Goal: Transaction & Acquisition: Purchase product/service

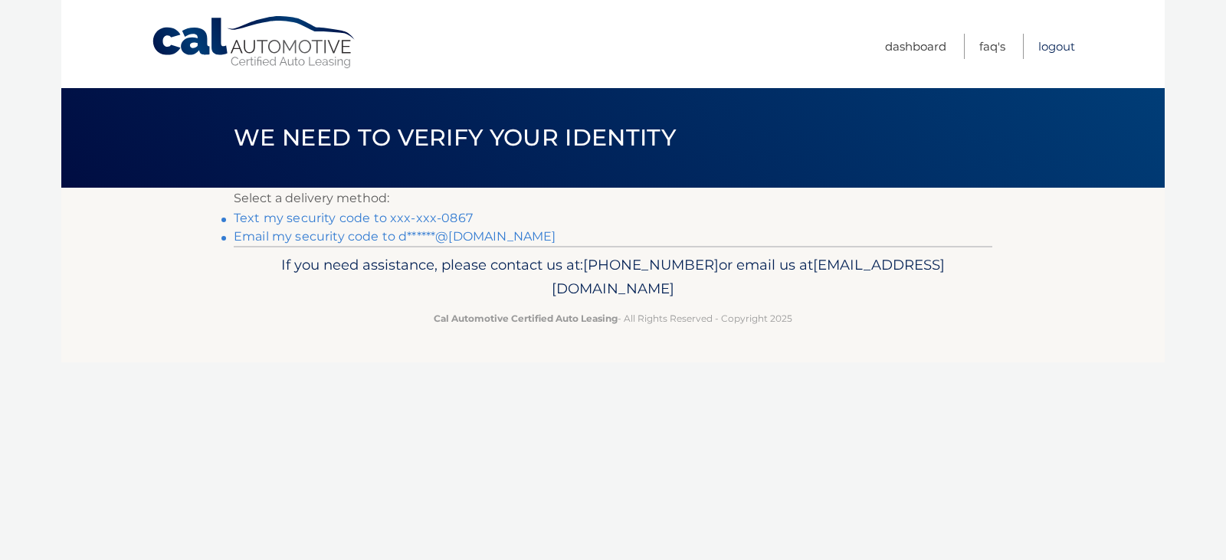
click at [1059, 45] on link "Logout" at bounding box center [1057, 46] width 37 height 25
click at [310, 218] on link "Text my security code to xxx-xxx-0867" at bounding box center [353, 218] width 239 height 15
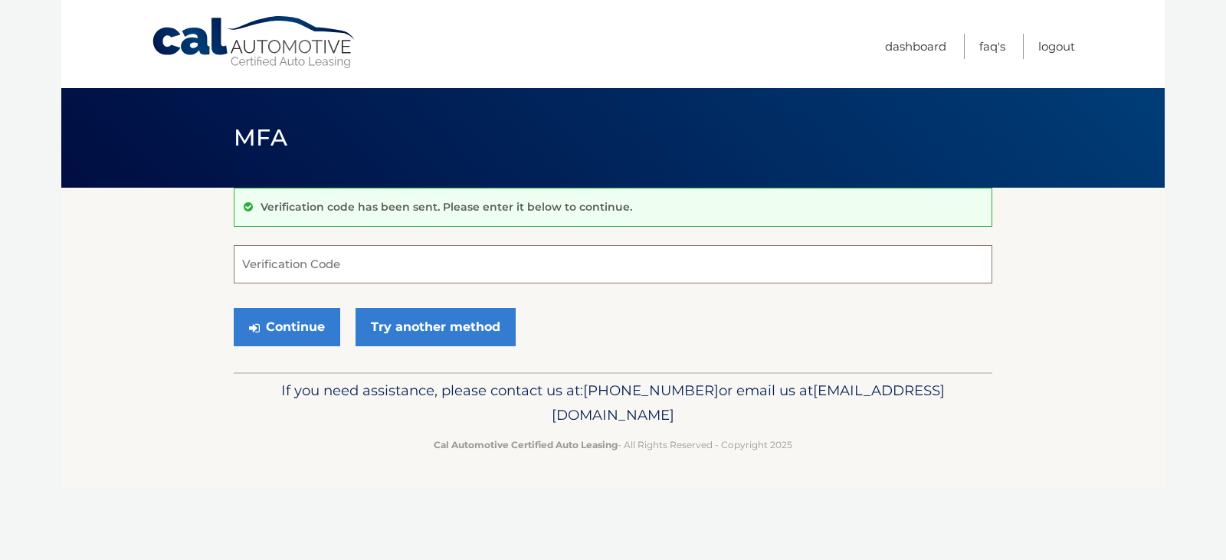
click at [315, 264] on input "Verification Code" at bounding box center [613, 264] width 759 height 38
type input "32020"
click at [294, 325] on button "Continue" at bounding box center [287, 327] width 107 height 38
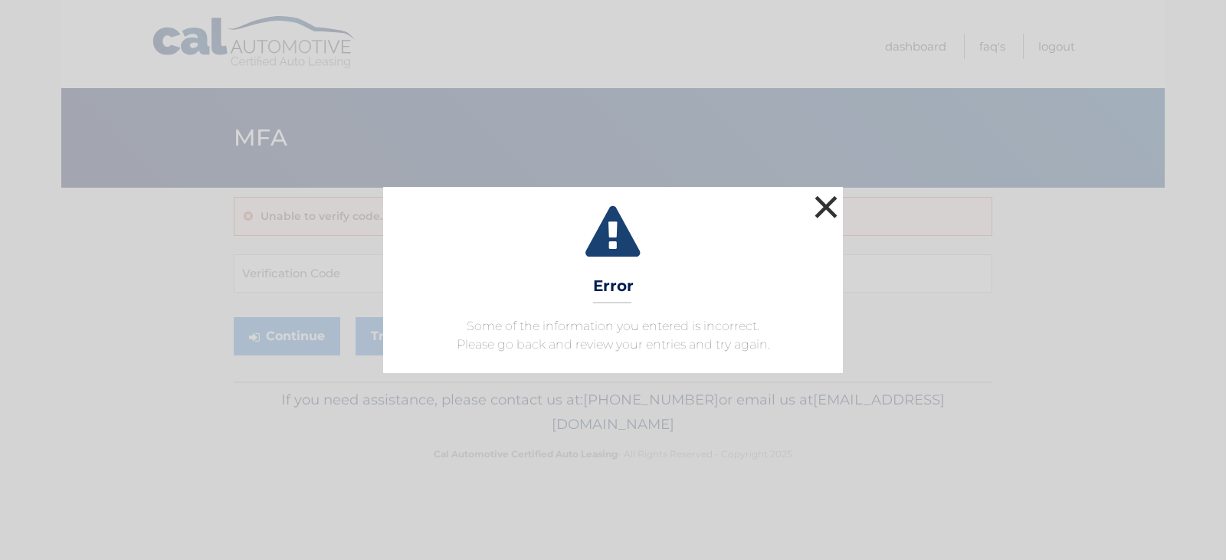
click at [830, 208] on button "×" at bounding box center [826, 207] width 31 height 31
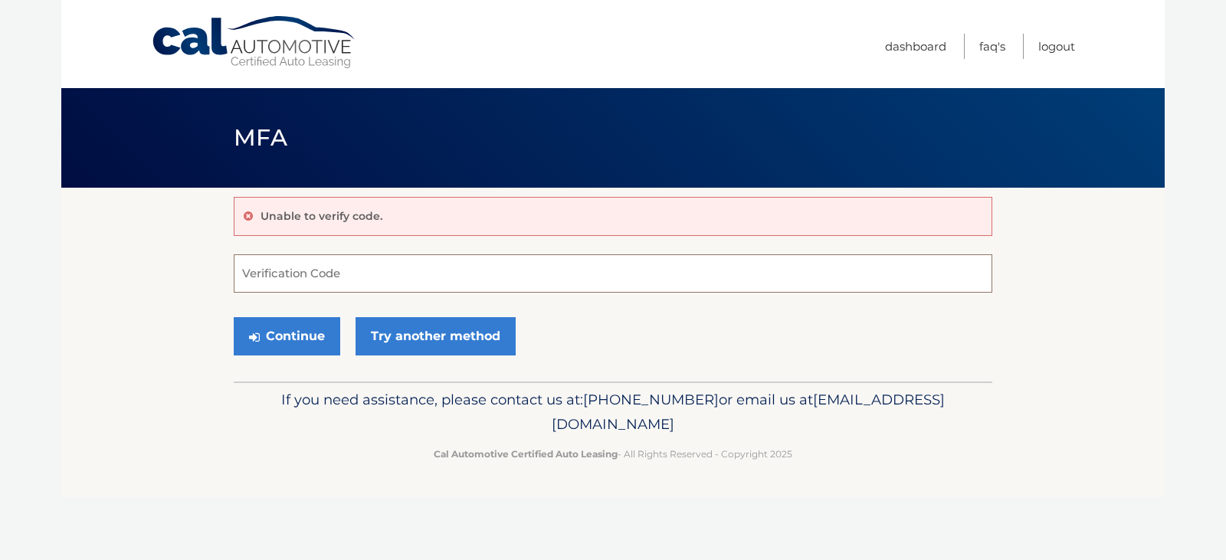
click at [300, 277] on input "Verification Code" at bounding box center [613, 273] width 759 height 38
type input "932020"
click at [263, 333] on button "Continue" at bounding box center [287, 336] width 107 height 38
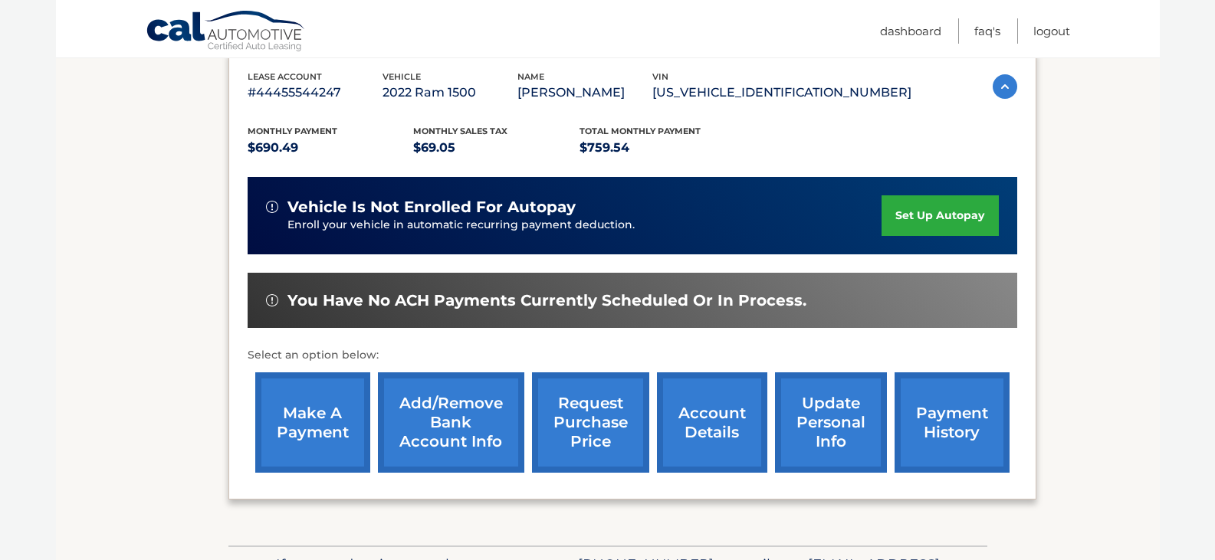
scroll to position [307, 0]
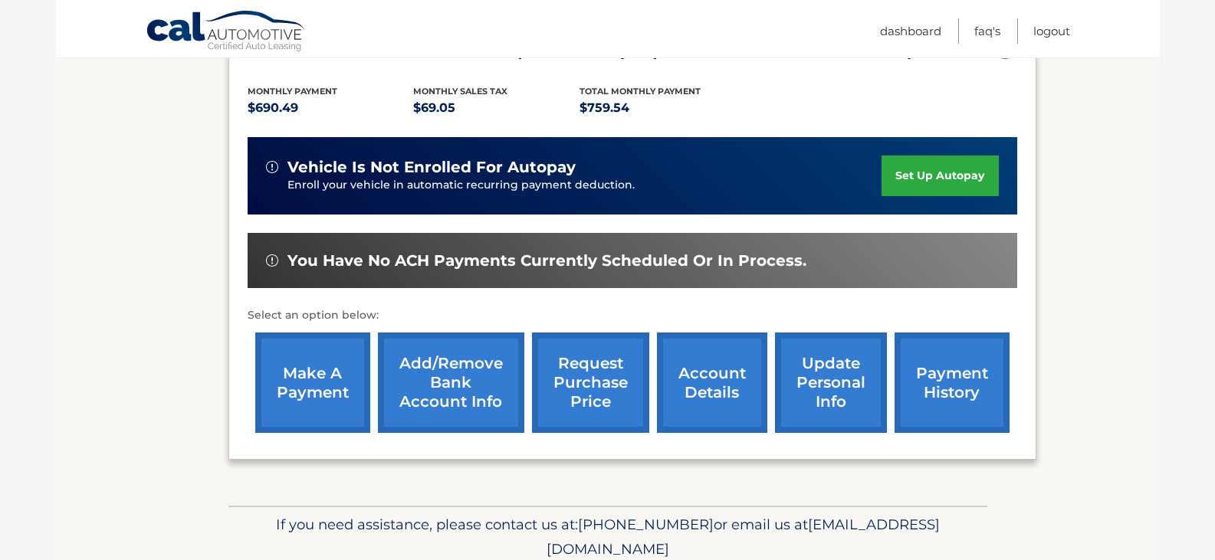
click at [298, 385] on link "make a payment" at bounding box center [312, 383] width 115 height 100
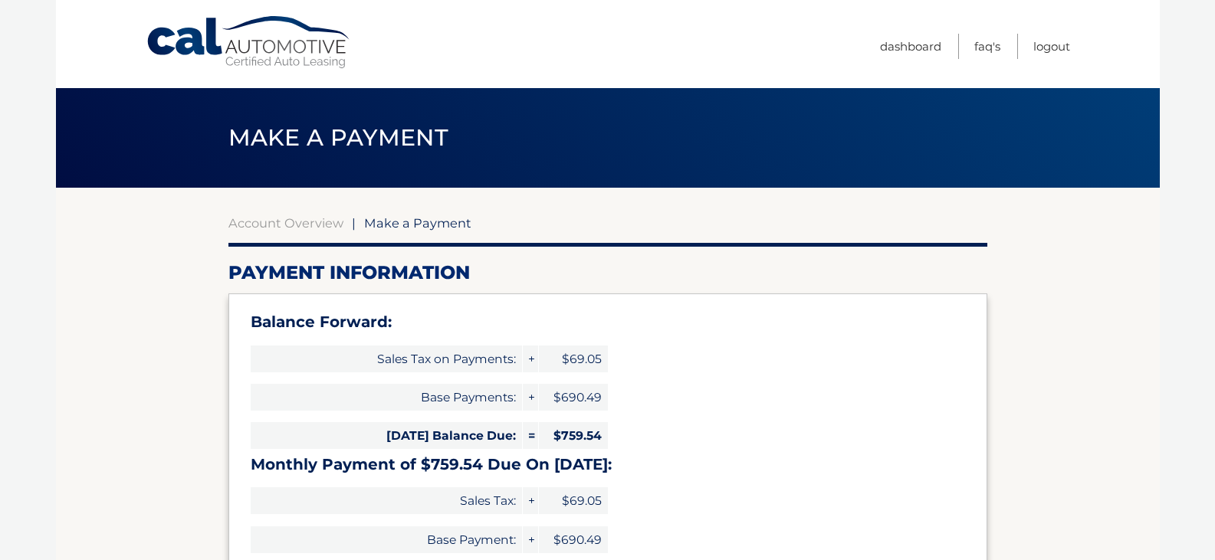
select select "MzliYTQ4NzktZmE3My00ZDMzLWEwZGQtYTc3NTU2NmI5YmNi"
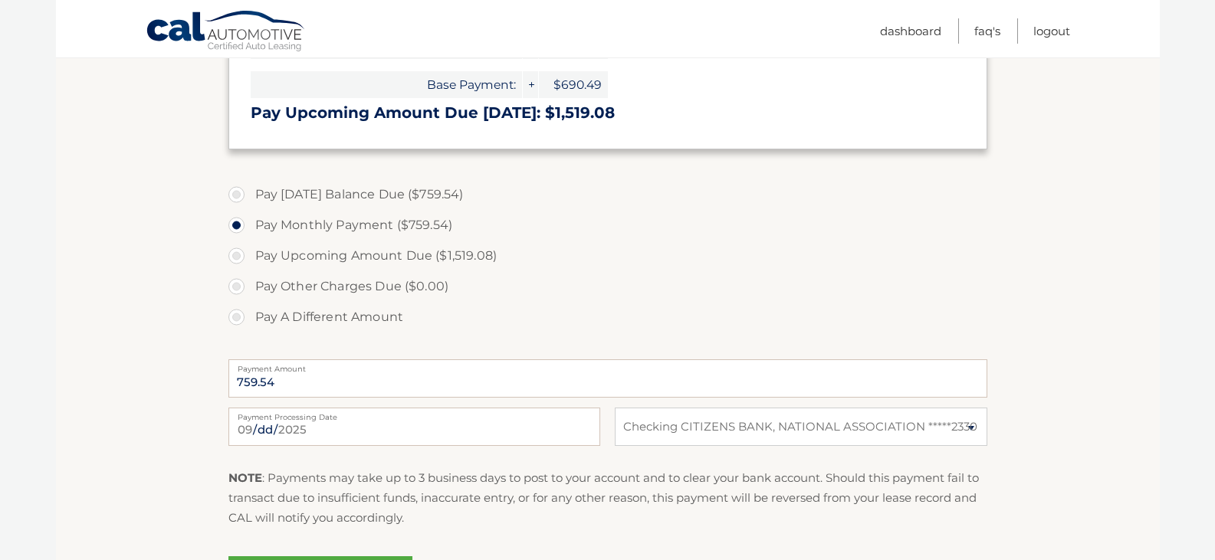
scroll to position [460, 0]
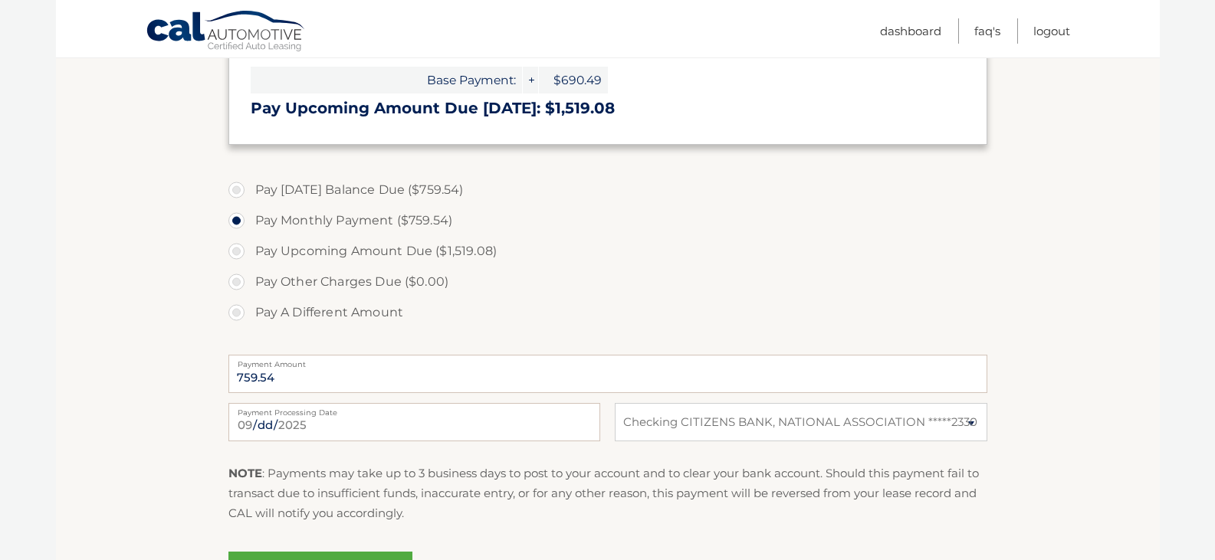
click at [235, 251] on label "Pay Upcoming Amount Due ($1,519.08)" at bounding box center [607, 251] width 759 height 31
click at [235, 251] on input "Pay Upcoming Amount Due ($1,519.08)" at bounding box center [242, 248] width 15 height 25
radio input "true"
type input "1519.08"
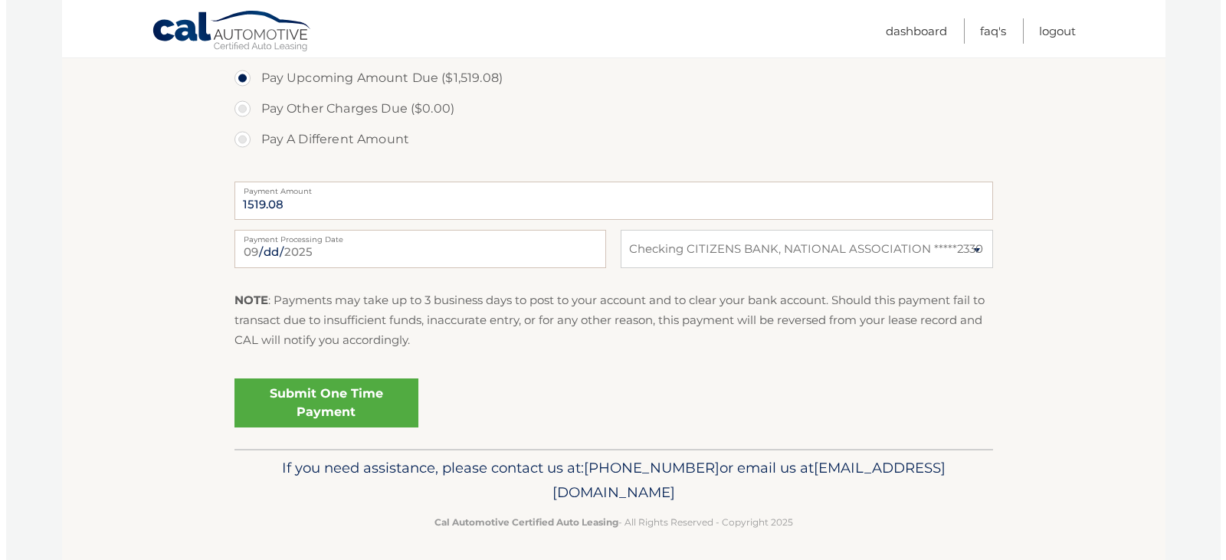
scroll to position [639, 0]
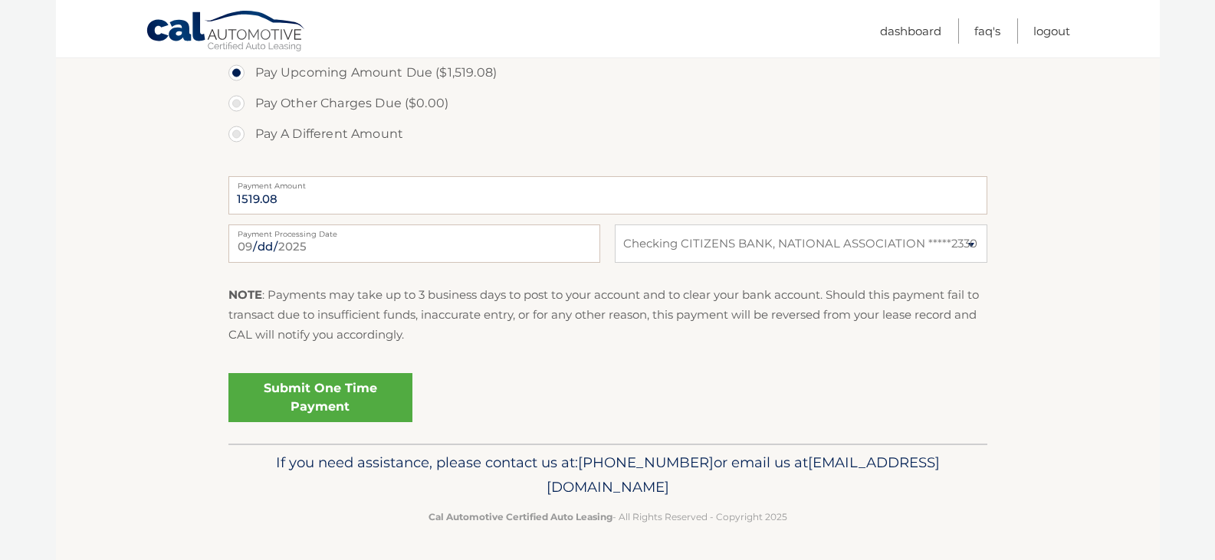
click at [310, 395] on link "Submit One Time Payment" at bounding box center [320, 397] width 184 height 49
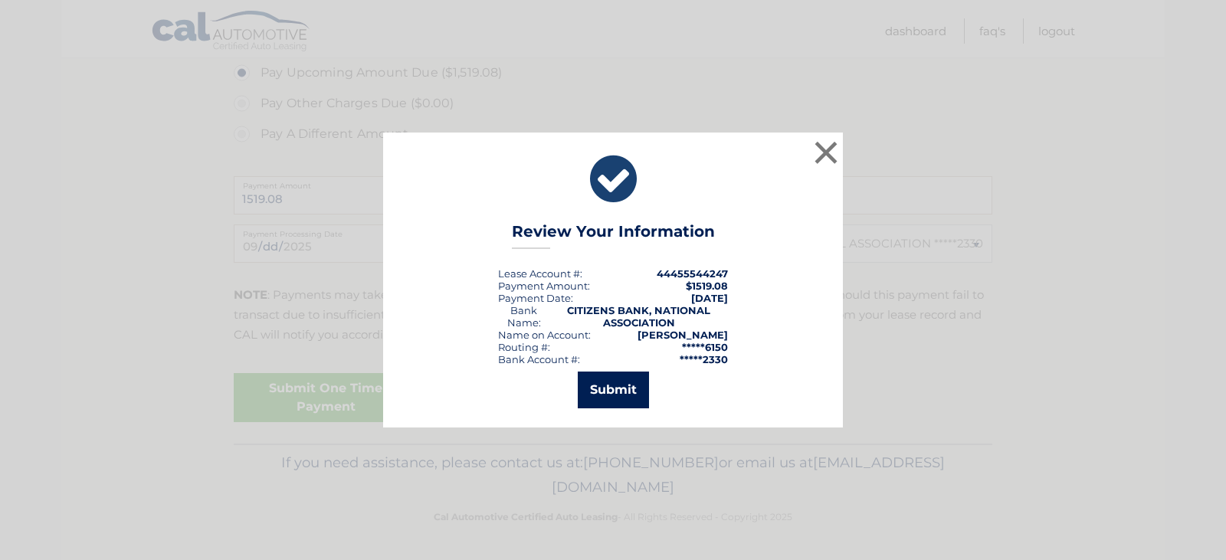
click at [607, 386] on button "Submit" at bounding box center [613, 390] width 71 height 37
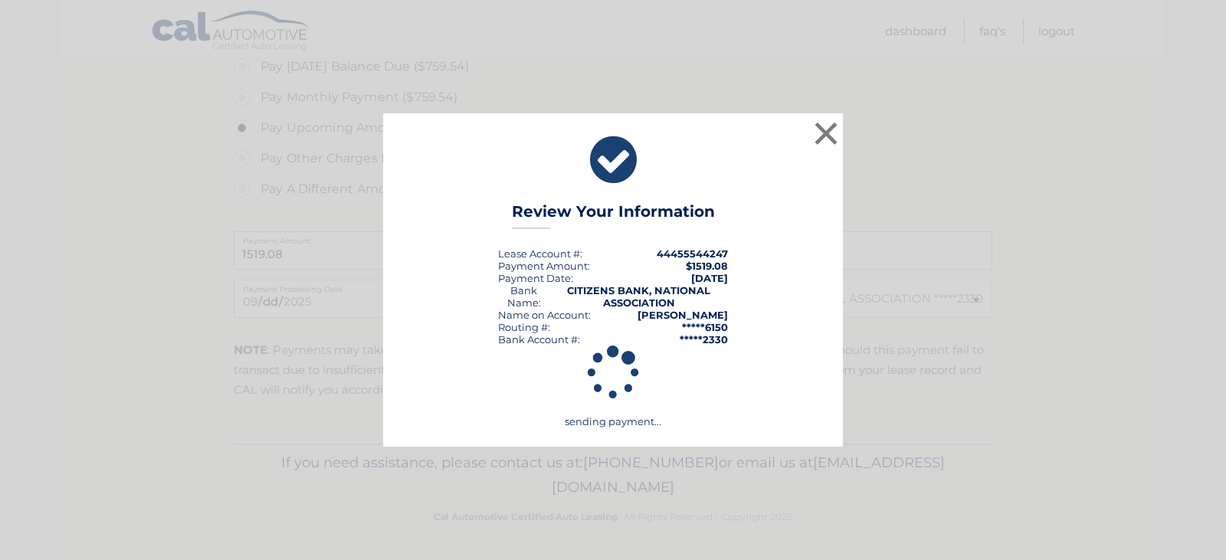
scroll to position [583, 0]
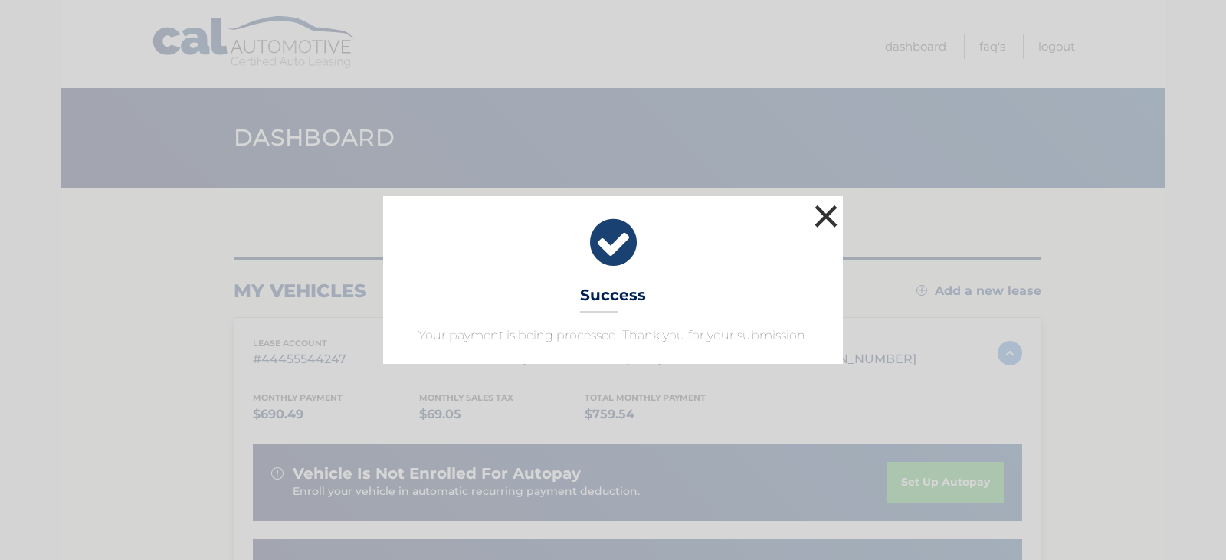
click at [826, 218] on button "×" at bounding box center [826, 216] width 31 height 31
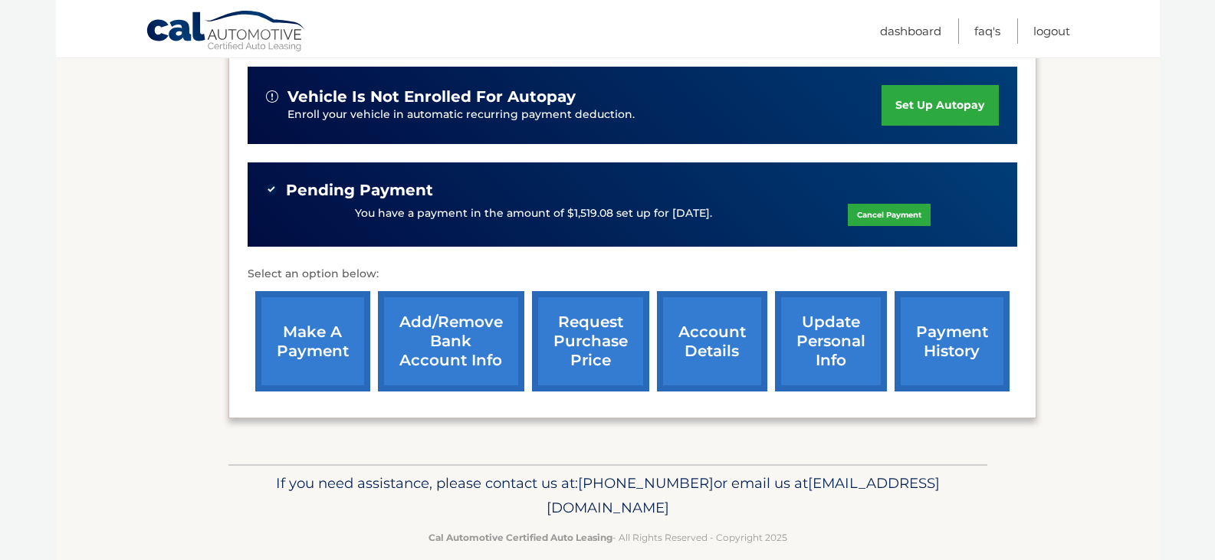
scroll to position [383, 0]
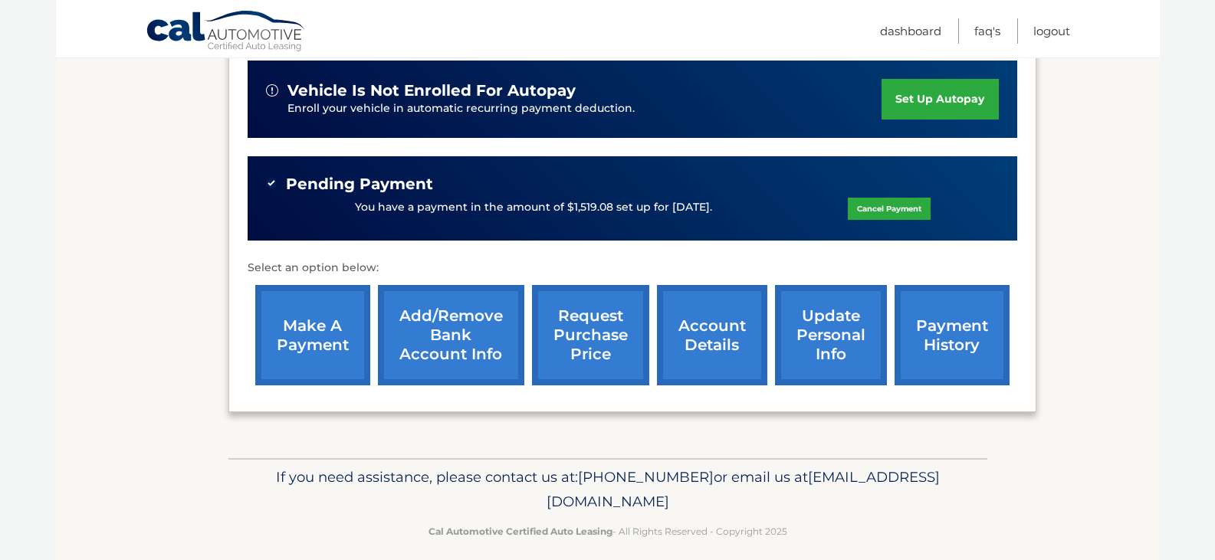
click at [708, 339] on link "account details" at bounding box center [712, 335] width 110 height 100
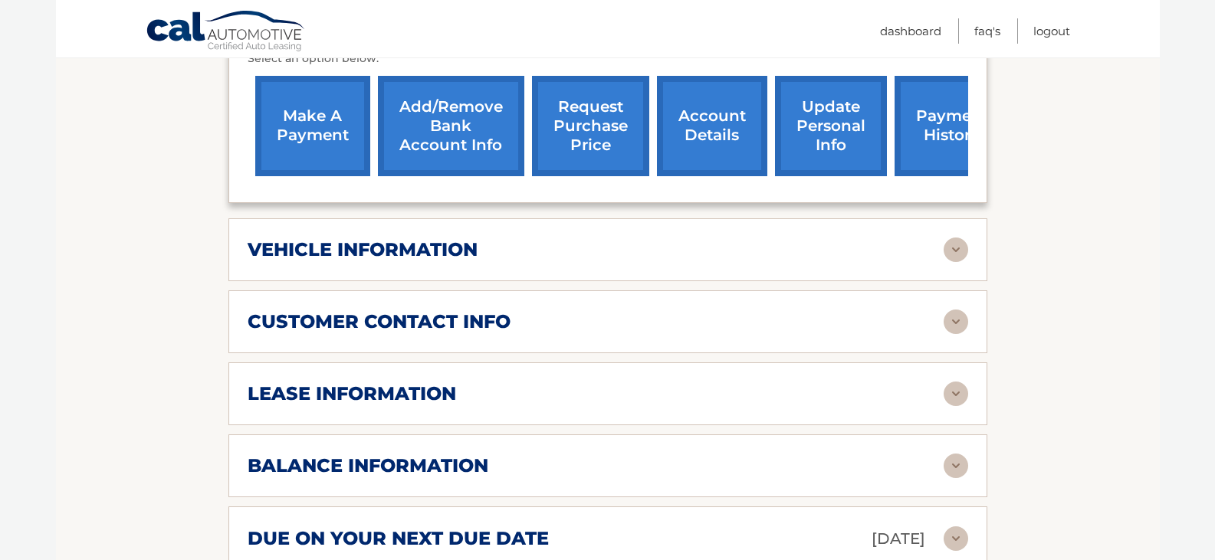
scroll to position [690, 0]
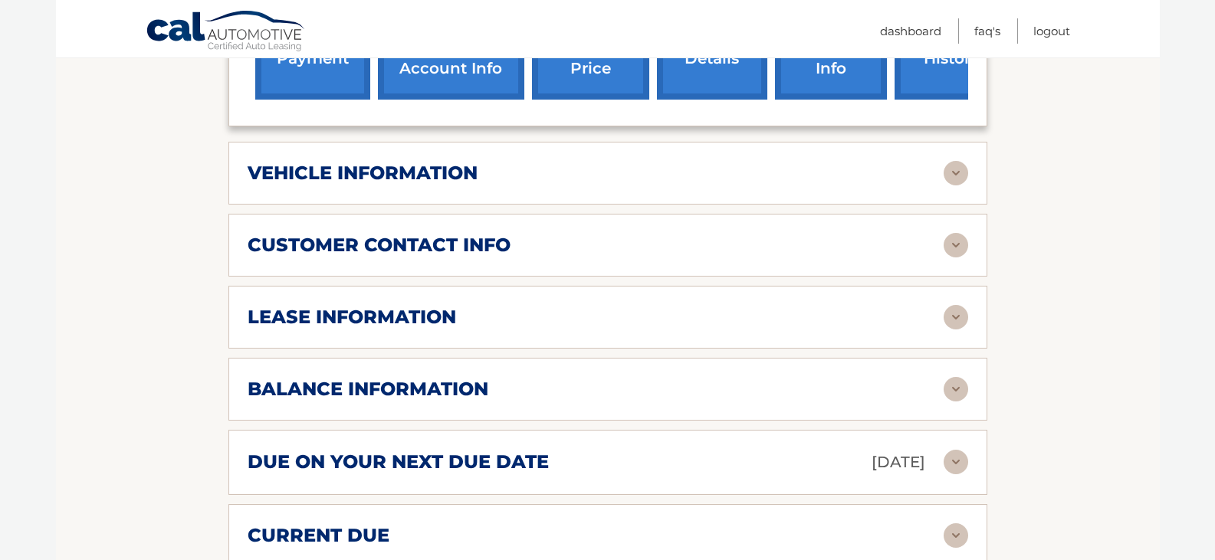
click at [953, 315] on img at bounding box center [956, 317] width 25 height 25
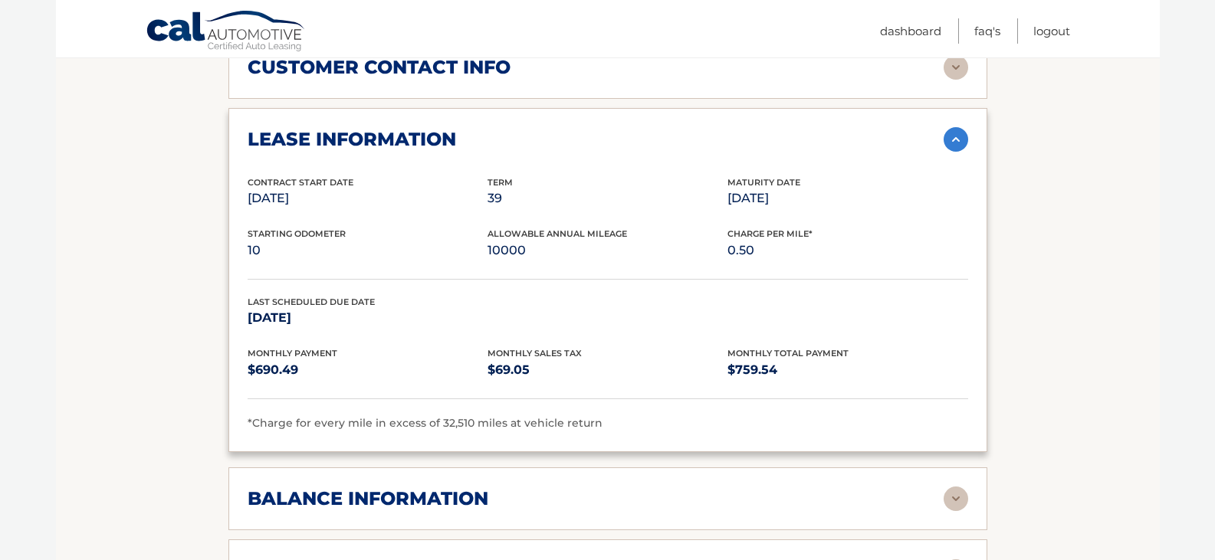
scroll to position [843, 0]
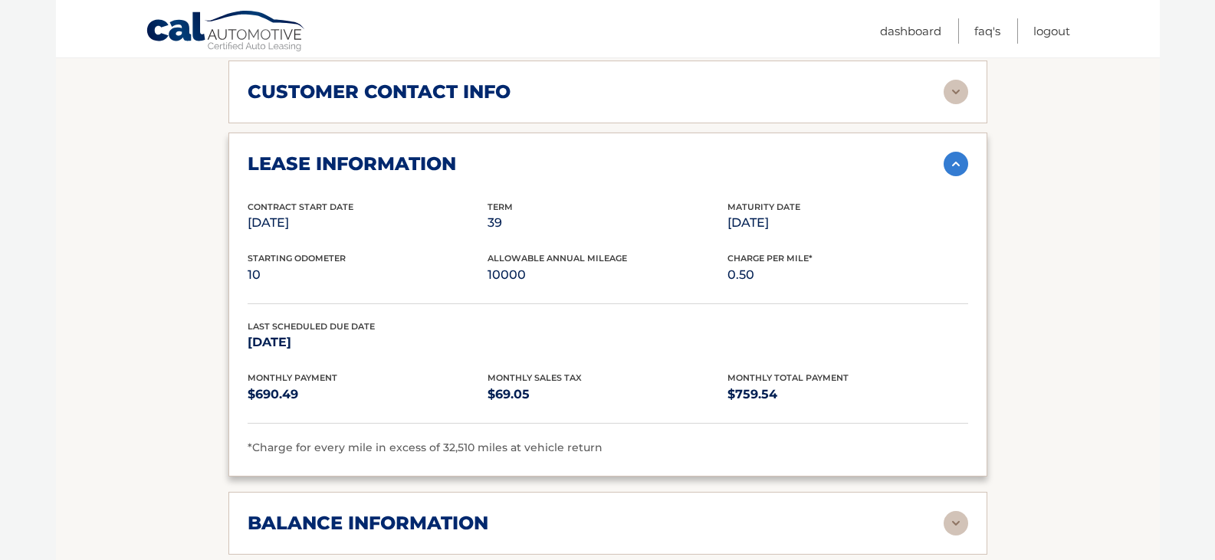
click at [958, 165] on img at bounding box center [956, 164] width 25 height 25
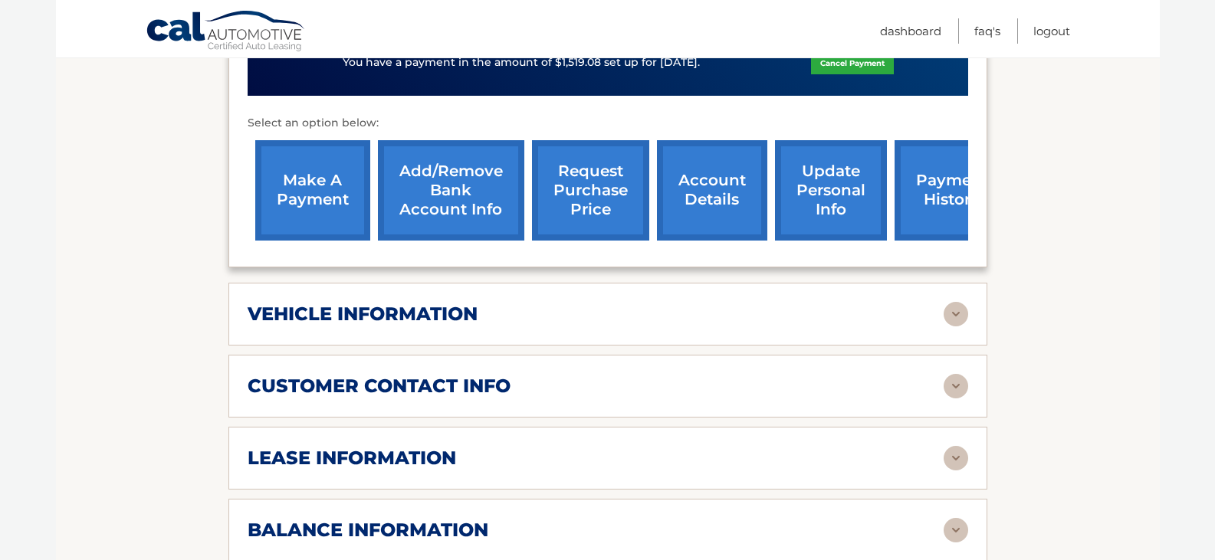
scroll to position [383, 0]
